Goal: Task Accomplishment & Management: Manage account settings

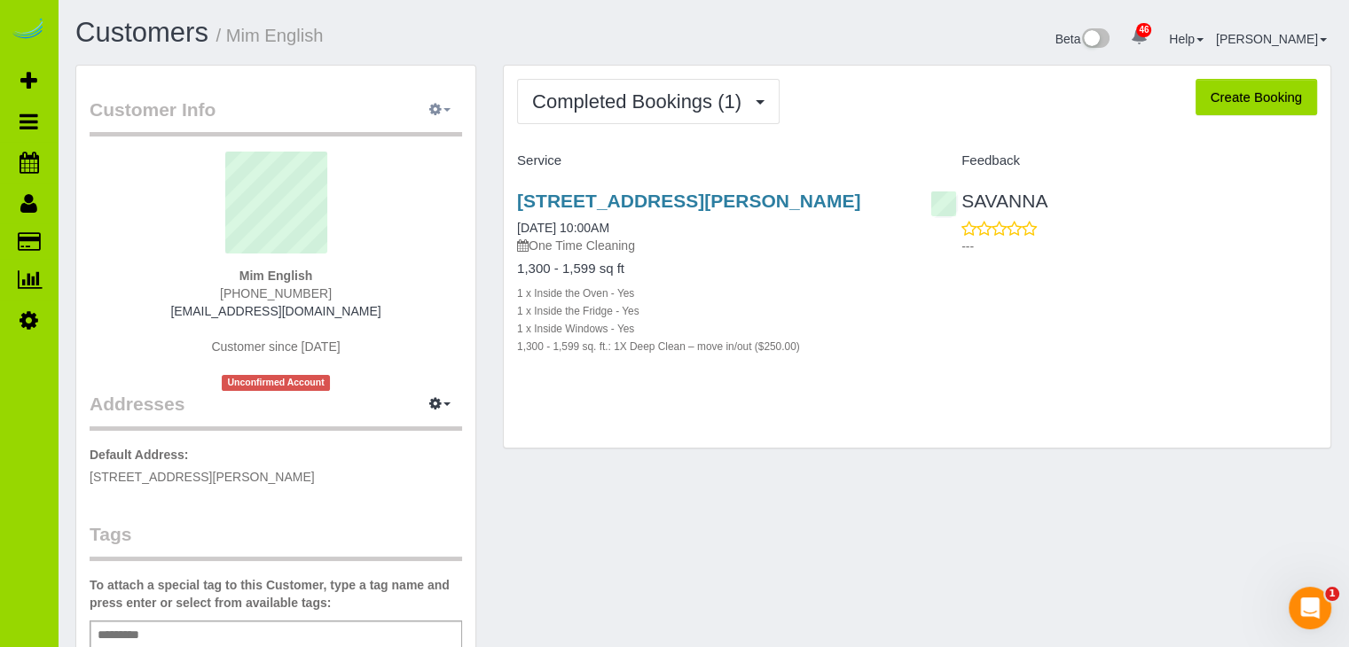
click at [441, 107] on icon "button" at bounding box center [435, 109] width 12 height 11
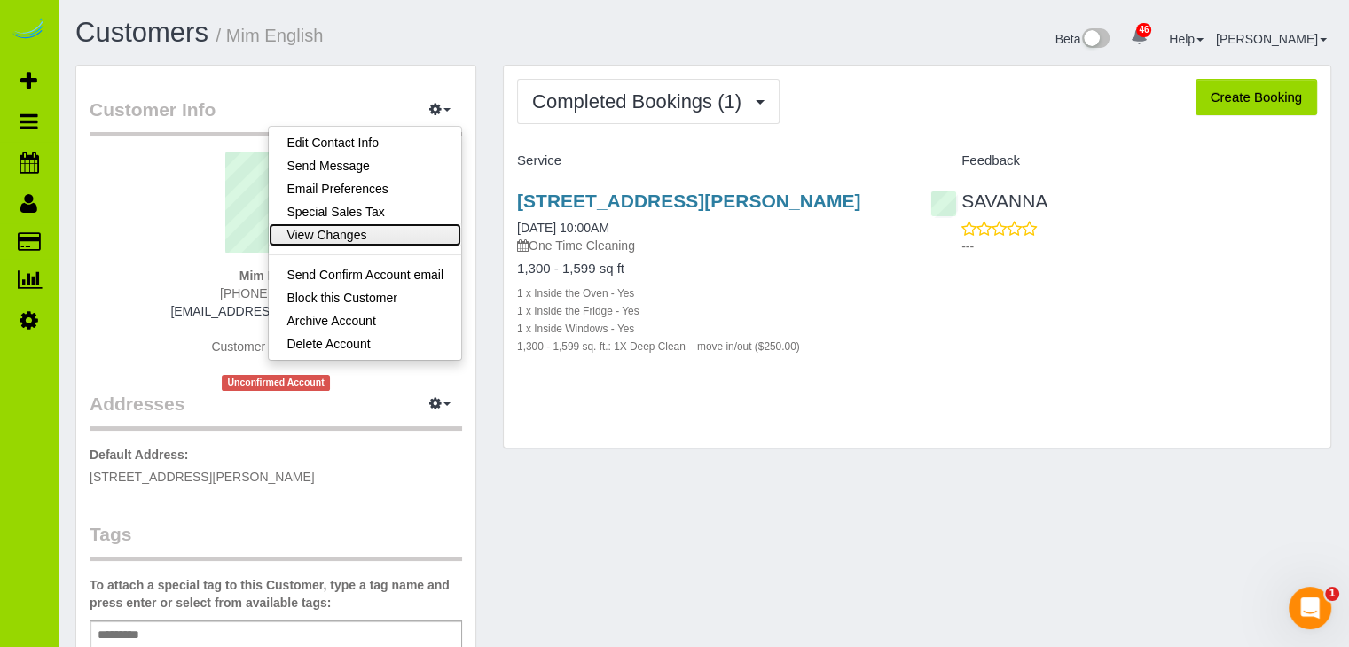
click at [356, 225] on link "View Changes" at bounding box center [365, 234] width 192 height 23
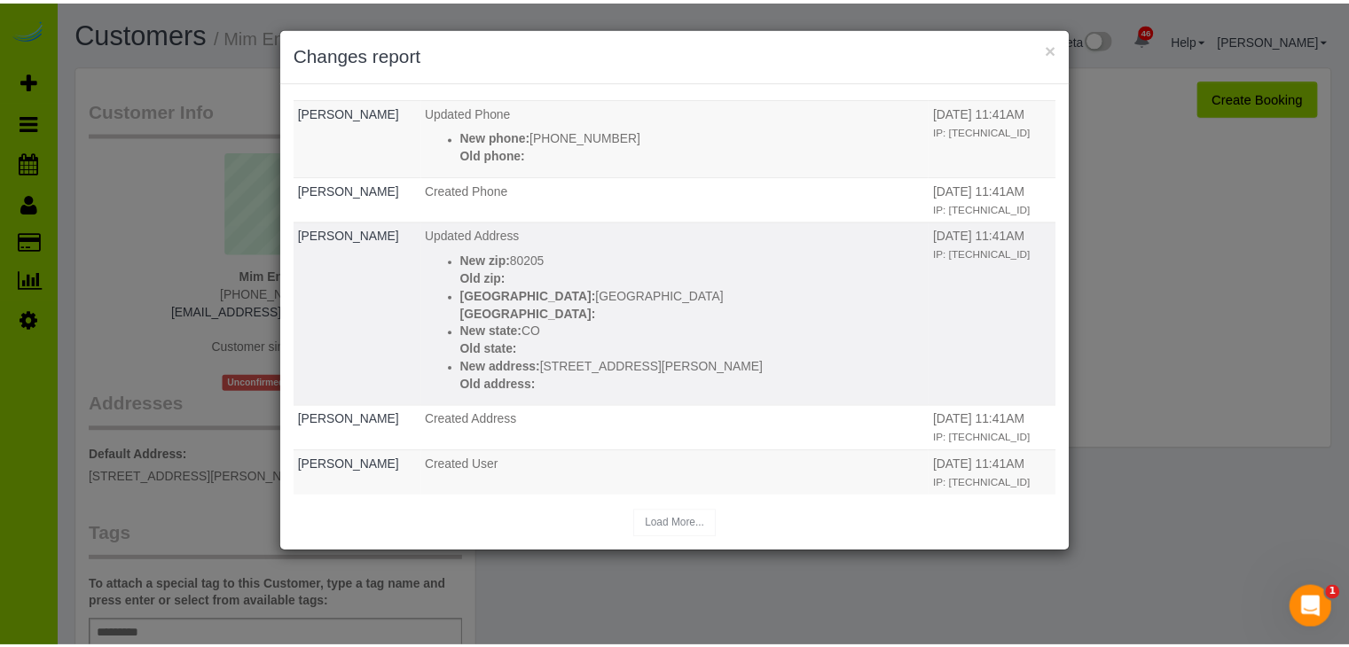
scroll to position [138, 0]
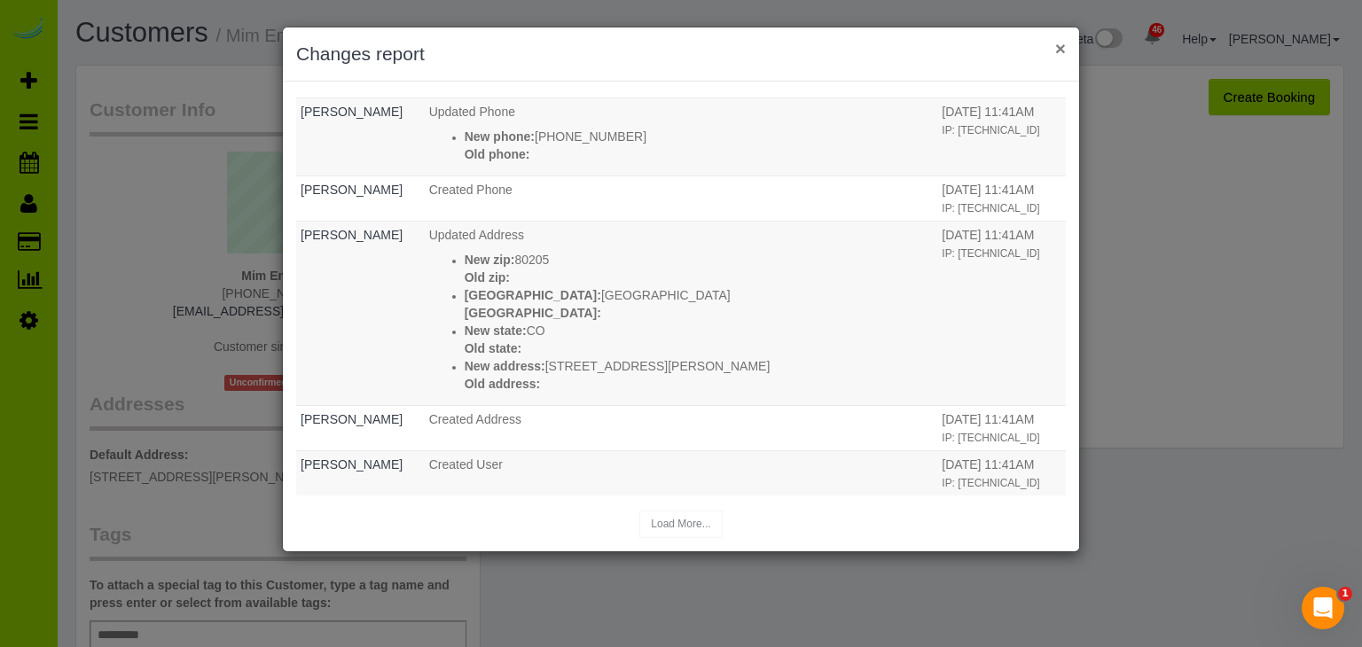
click at [1061, 43] on button "×" at bounding box center [1060, 48] width 11 height 19
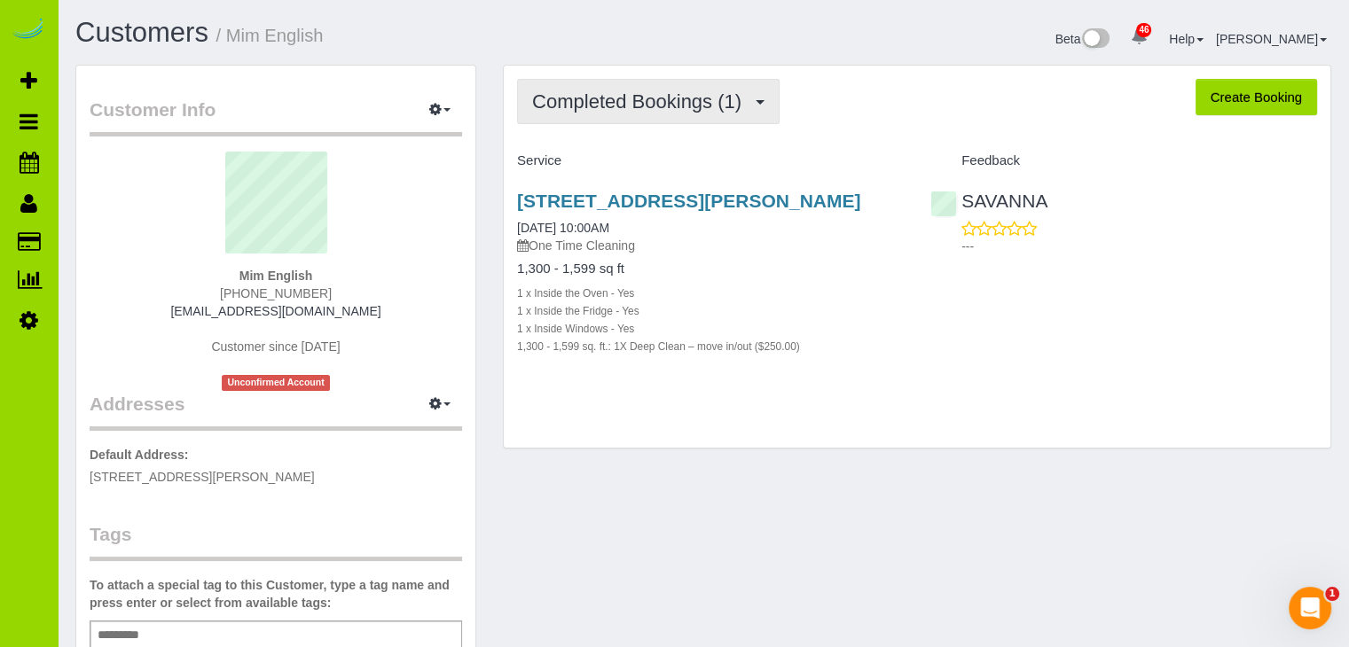
click at [672, 111] on span "Completed Bookings (1)" at bounding box center [641, 101] width 218 height 22
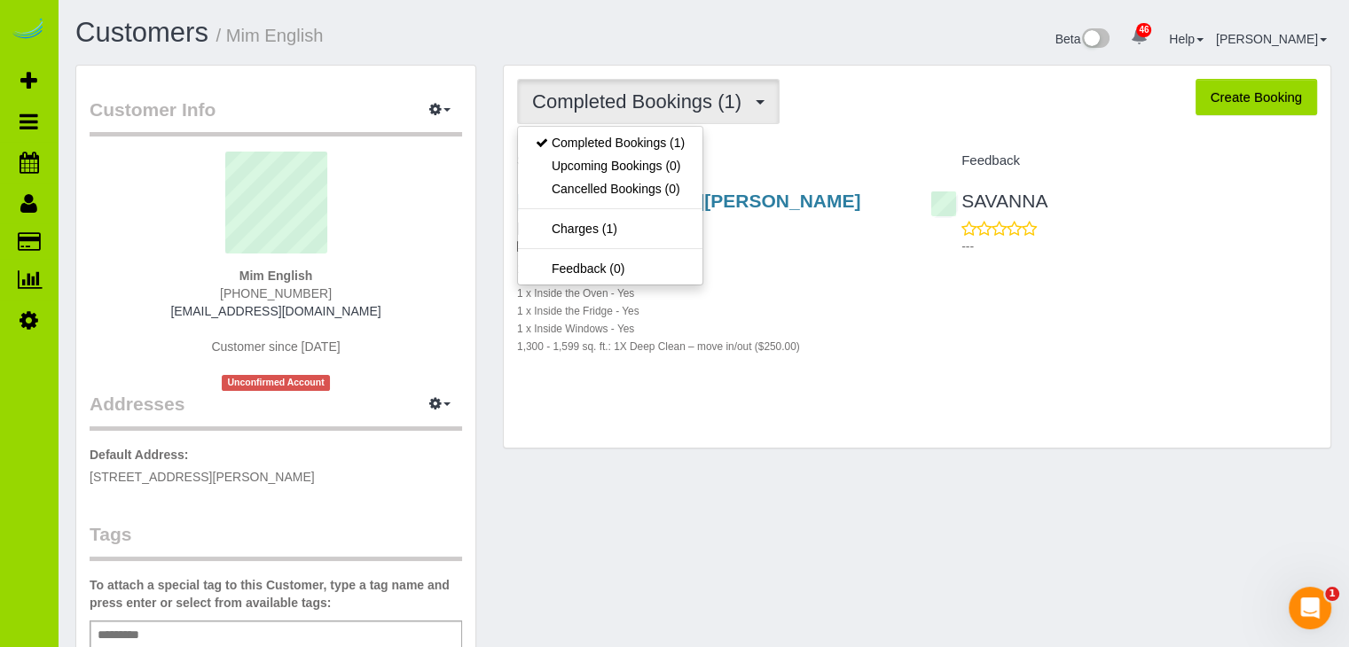
click at [672, 111] on span "Completed Bookings (1)" at bounding box center [641, 101] width 218 height 22
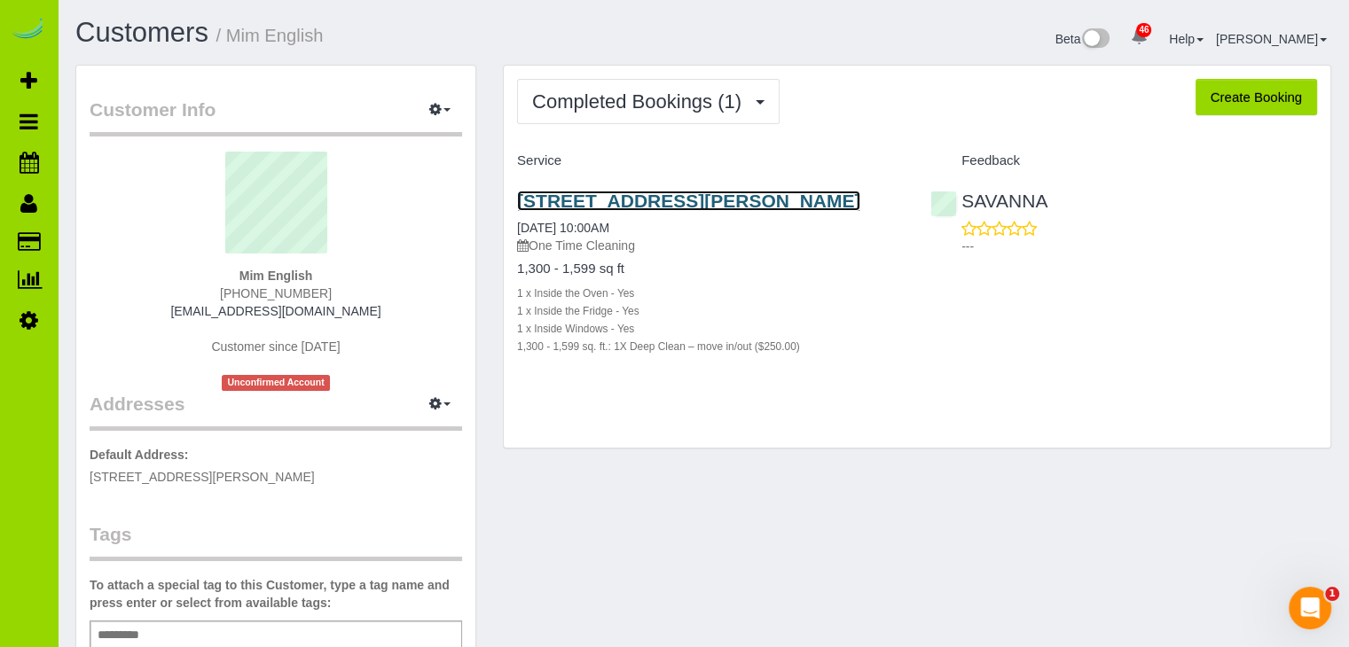
click at [647, 196] on link "3537 N. Marion St., Denver, CO 80205" at bounding box center [688, 201] width 343 height 20
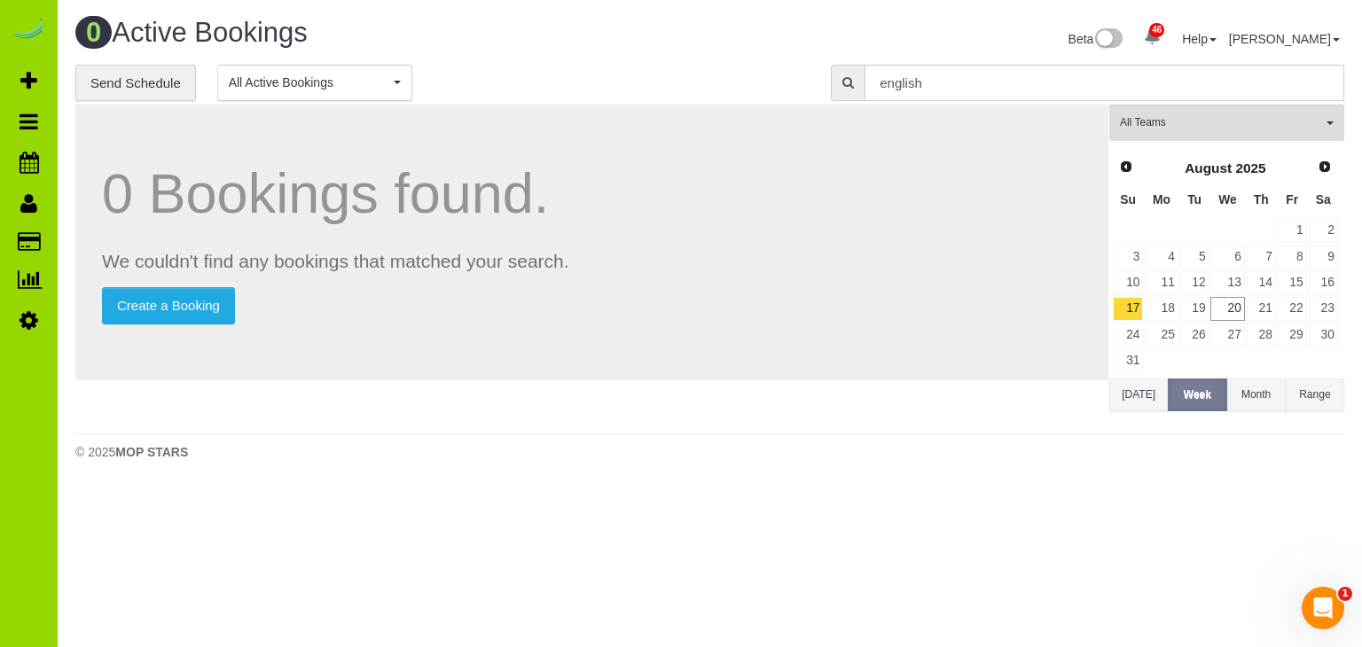
drag, startPoint x: 933, startPoint y: 76, endPoint x: 851, endPoint y: 82, distance: 81.8
click at [851, 82] on div "english" at bounding box center [1087, 83] width 513 height 36
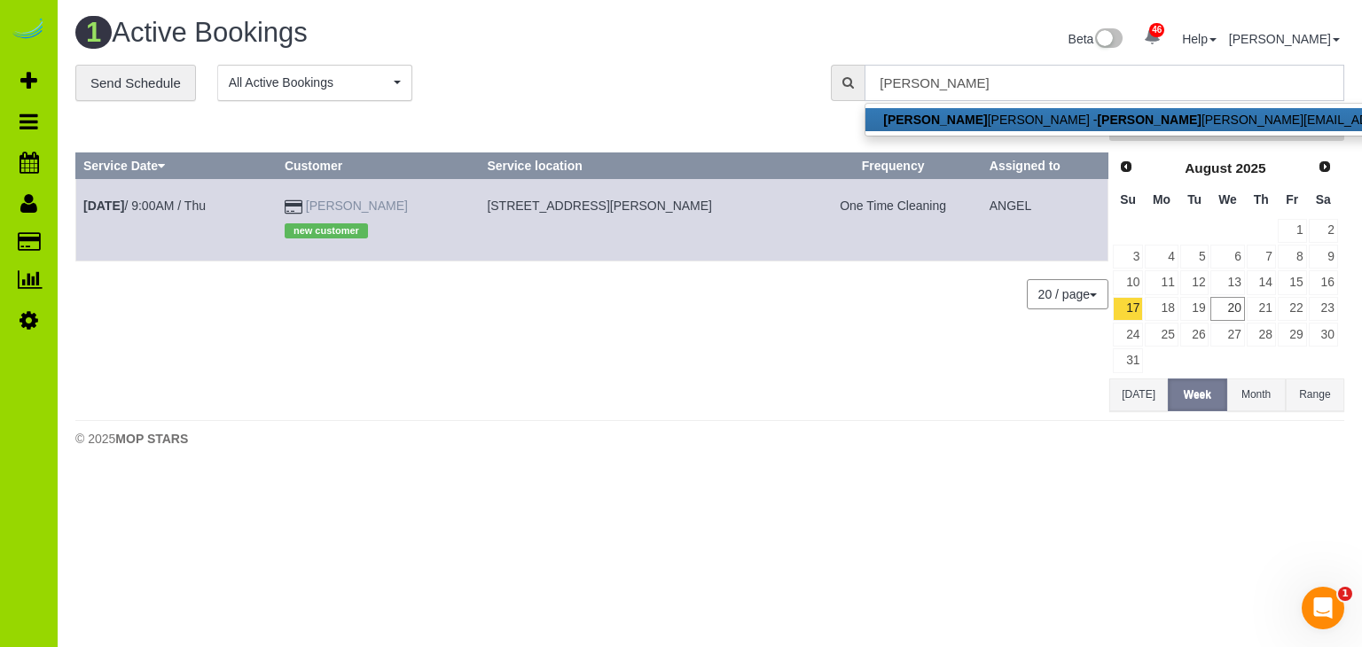
type input "elaina"
click at [333, 200] on link "Elaina Martineau" at bounding box center [357, 206] width 102 height 14
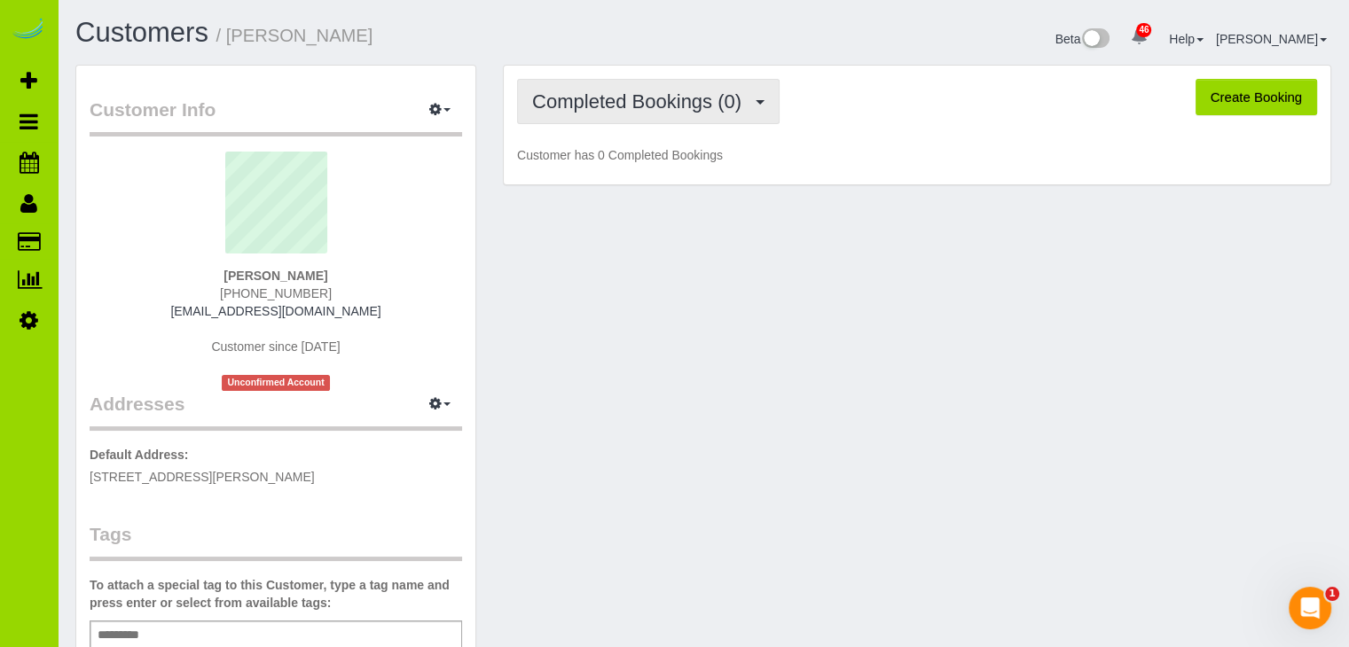
click at [595, 104] on span "Completed Bookings (0)" at bounding box center [641, 101] width 218 height 22
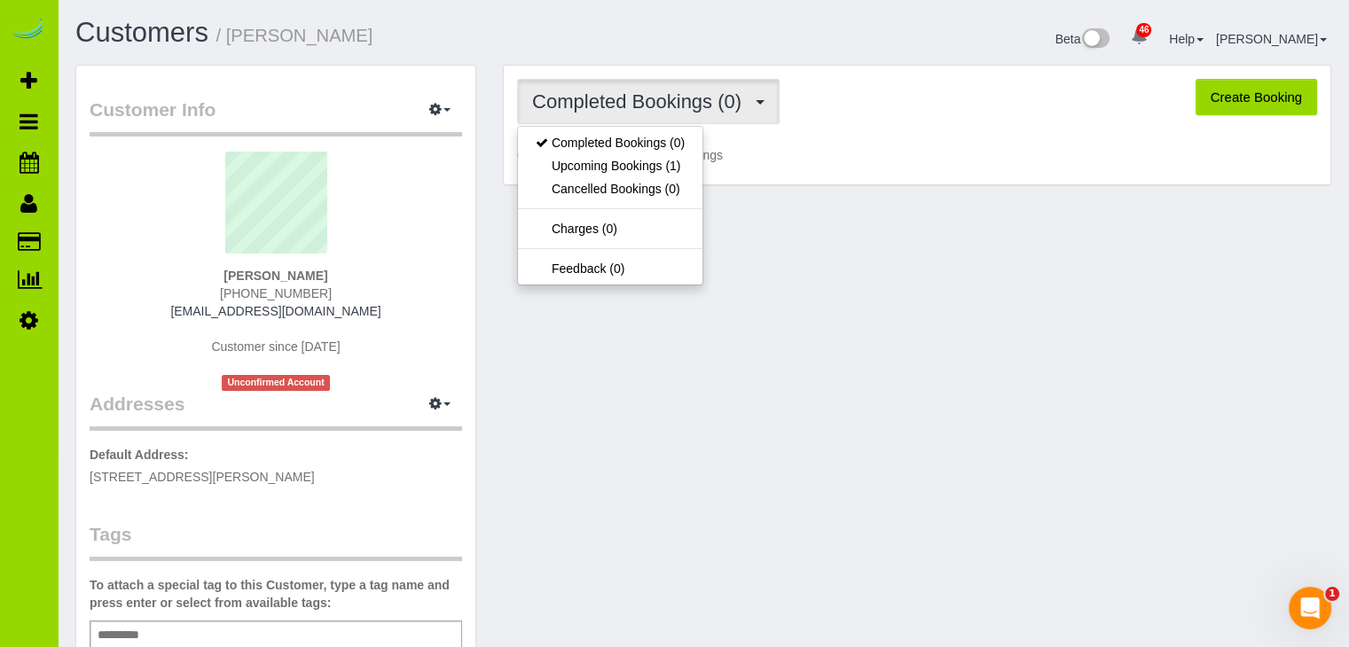
click at [603, 19] on h1 "Customers / Elaina Martineau" at bounding box center [382, 33] width 615 height 30
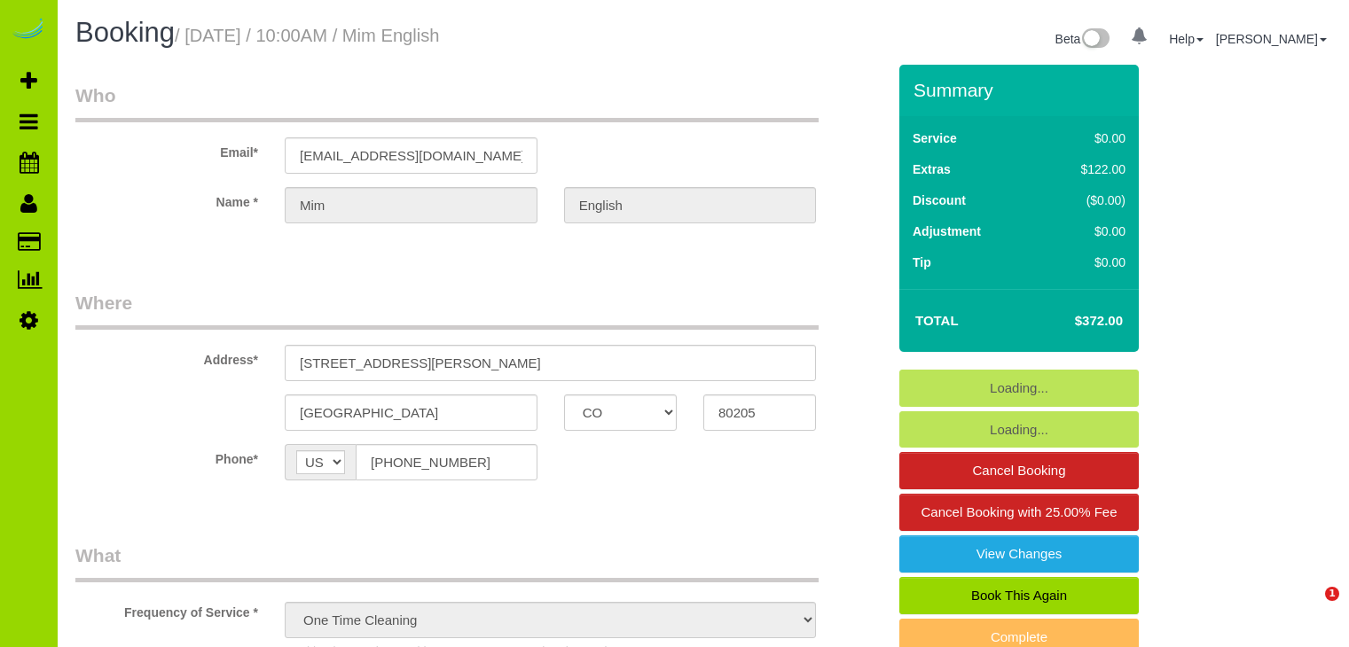
select select "CO"
select select "spot1"
select select "number:3"
select select "number:11"
